Goal: Find specific page/section: Find specific page/section

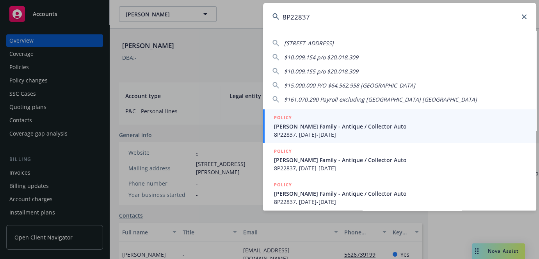
type input "8P22837"
click at [333, 129] on span "[PERSON_NAME] Family - Antique / Collector Auto" at bounding box center [400, 126] width 253 height 8
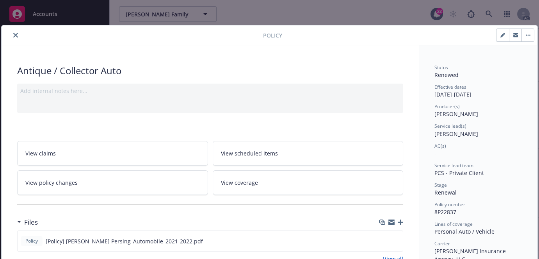
click at [17, 34] on button "close" at bounding box center [15, 34] width 9 height 9
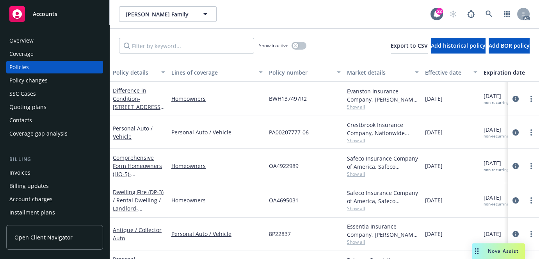
click at [39, 37] on div "Overview" at bounding box center [54, 40] width 90 height 12
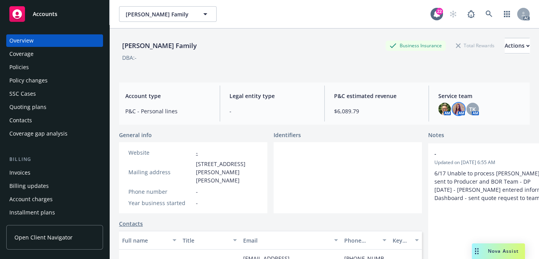
click at [456, 113] on img at bounding box center [458, 109] width 12 height 12
click at [491, 15] on div "AC" at bounding box center [487, 14] width 84 height 16
click at [483, 18] on link at bounding box center [489, 14] width 16 height 16
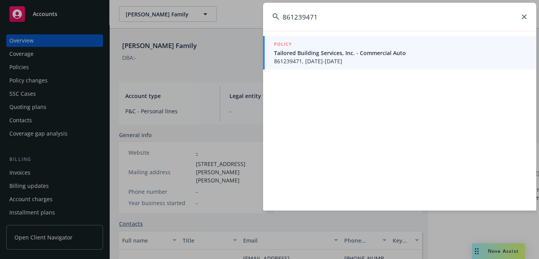
type input "861239471"
click at [306, 50] on span "Tailored Building Services, Inc. - Commercial Auto" at bounding box center [400, 53] width 253 height 8
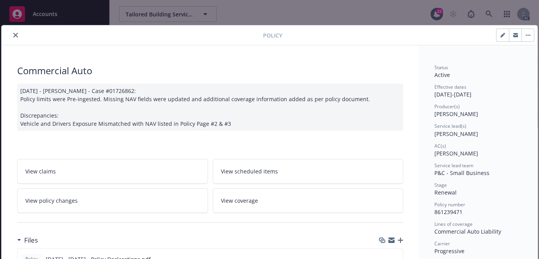
click at [13, 32] on button "close" at bounding box center [15, 34] width 9 height 9
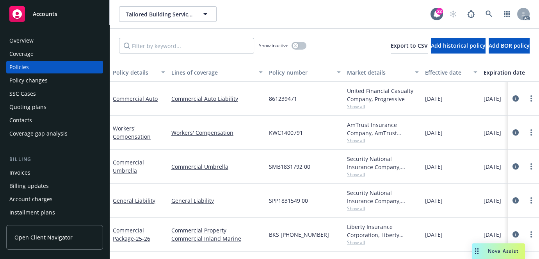
click at [54, 43] on div "Overview" at bounding box center [54, 40] width 90 height 12
